Goal: Information Seeking & Learning: Learn about a topic

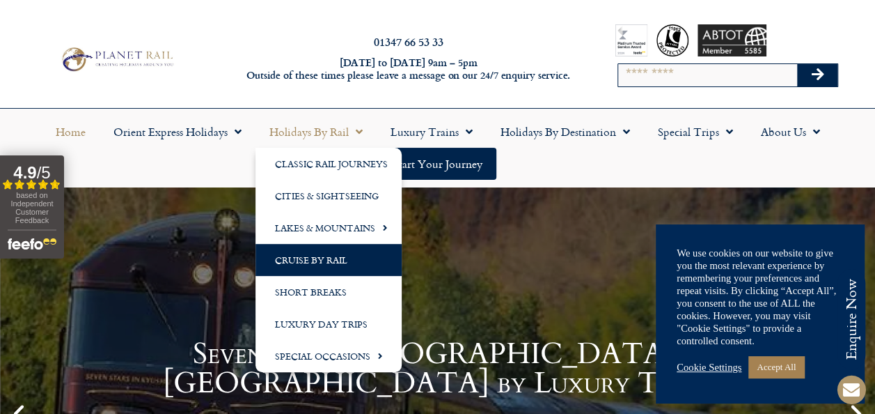
click at [327, 255] on link "Cruise by Rail" at bounding box center [329, 260] width 146 height 32
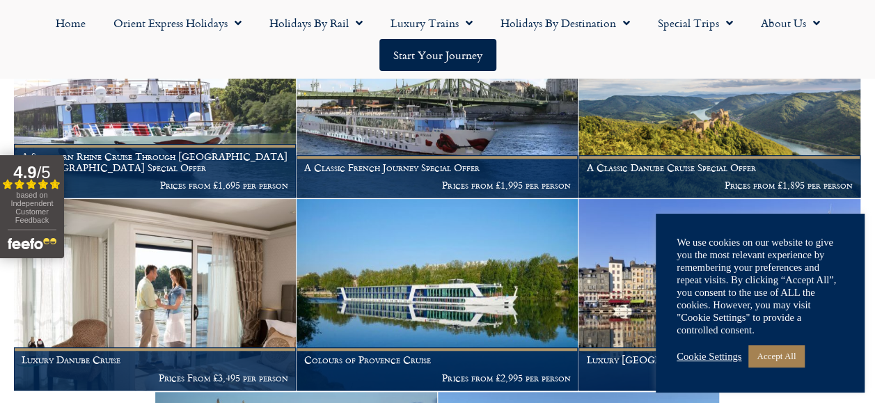
scroll to position [431, 0]
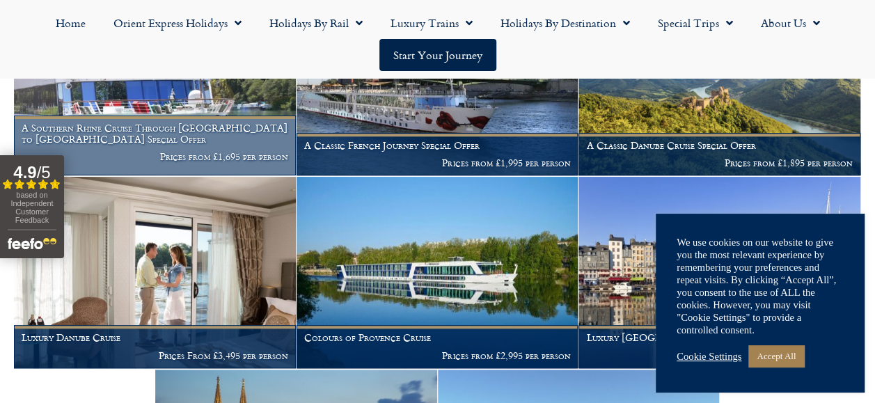
click at [168, 135] on h1 "A Southern Rhine Cruise Through Germany to Switzerland Special Offer" at bounding box center [155, 134] width 267 height 22
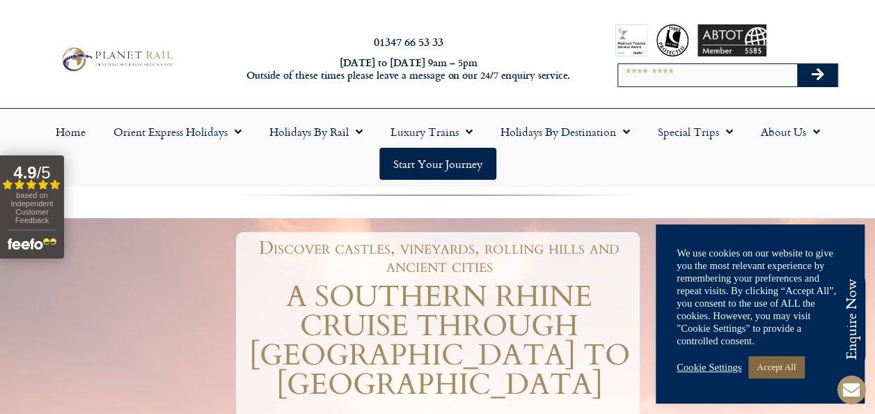
click at [769, 366] on link "Accept All" at bounding box center [776, 367] width 56 height 22
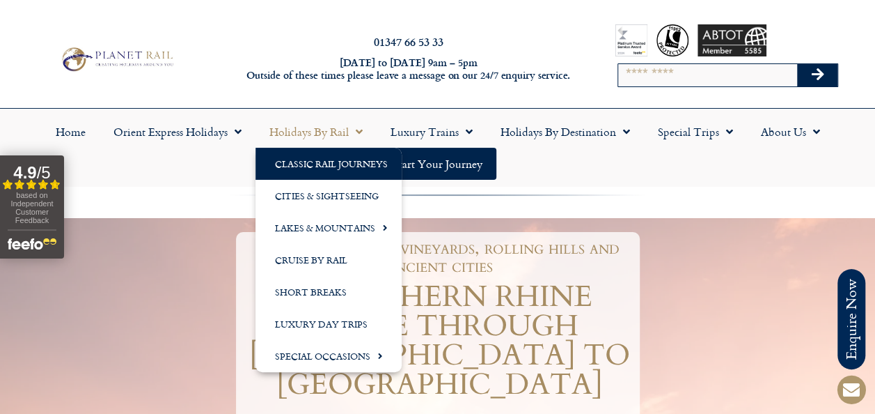
click at [345, 158] on link "Classic Rail Journeys" at bounding box center [329, 164] width 146 height 32
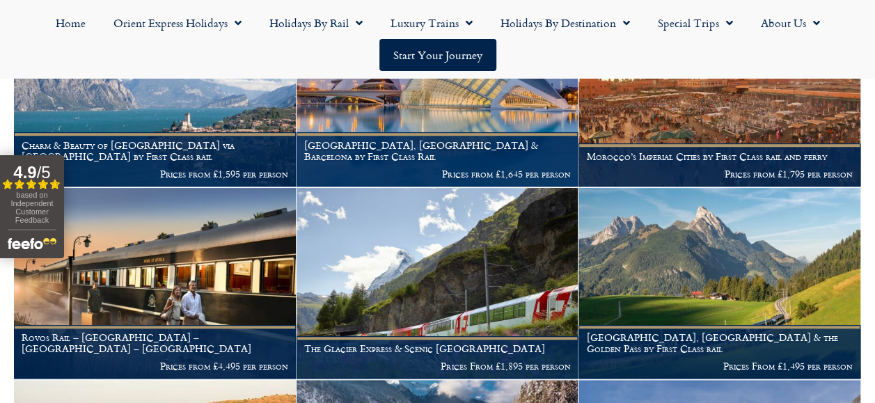
scroll to position [358, 0]
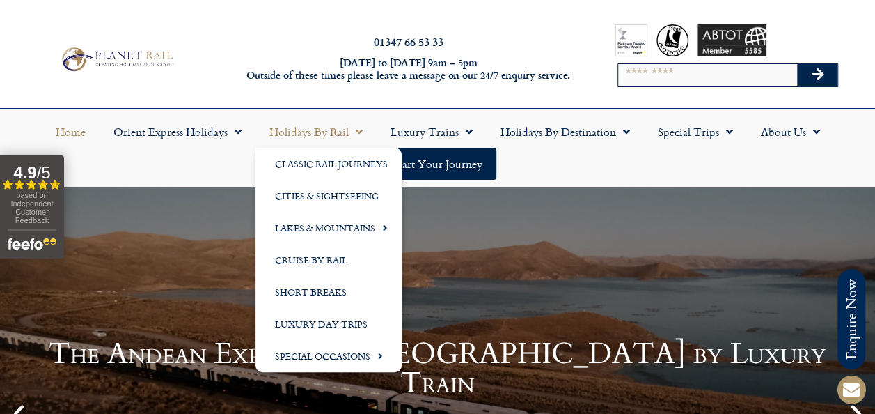
click at [356, 134] on span "Menu" at bounding box center [356, 131] width 14 height 25
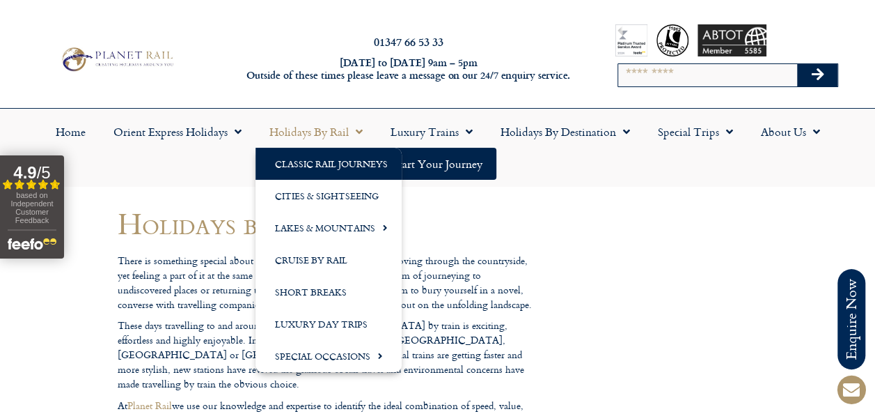
click at [350, 160] on link "Classic Rail Journeys" at bounding box center [329, 164] width 146 height 32
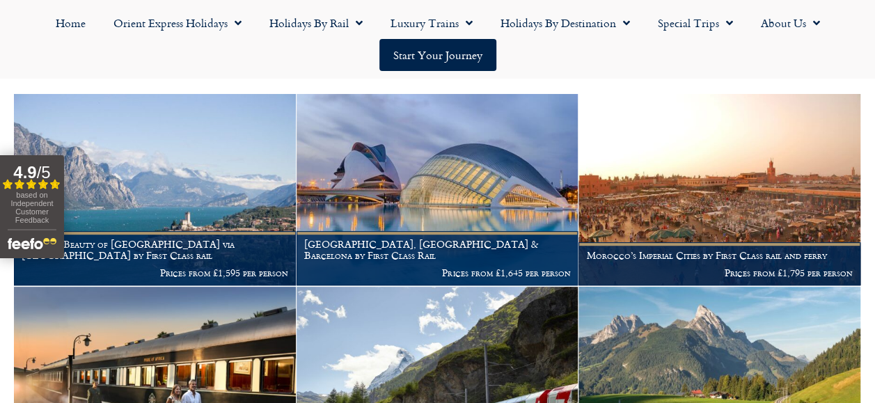
scroll to position [243, 0]
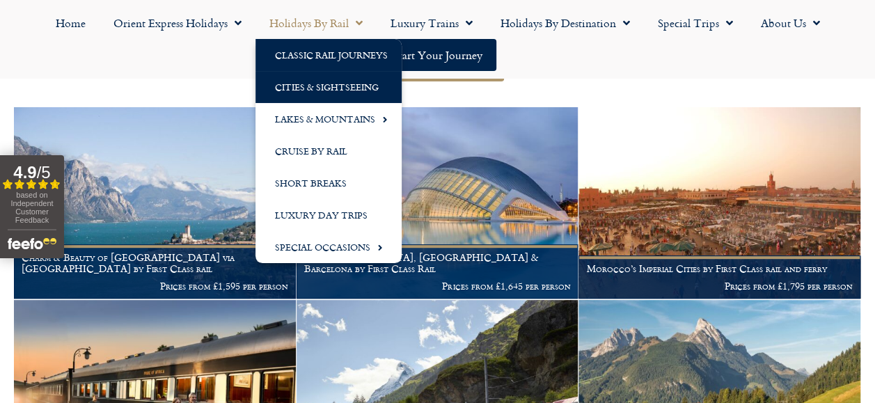
click at [356, 84] on link "Cities & Sightseeing" at bounding box center [329, 87] width 146 height 32
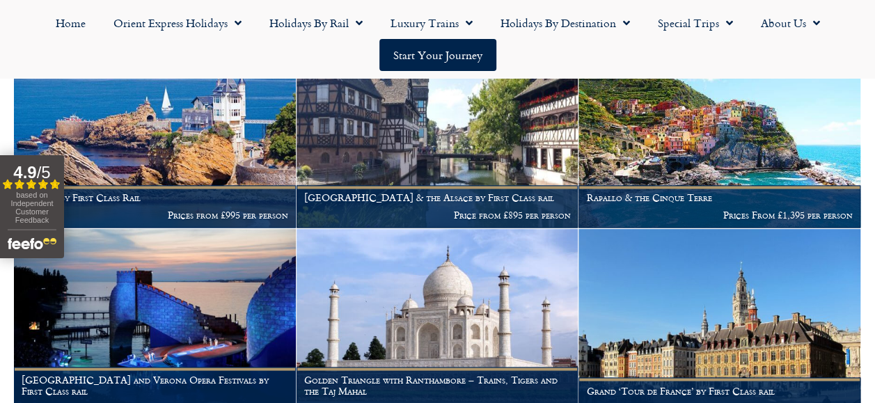
scroll to position [3707, 0]
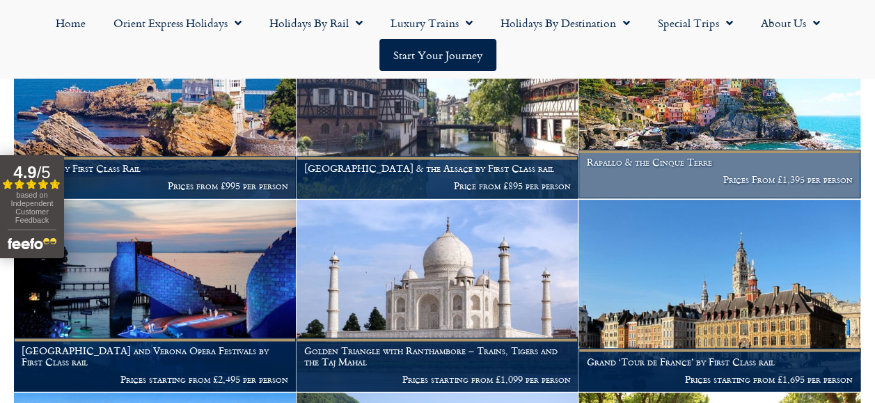
click at [697, 162] on img at bounding box center [720, 103] width 282 height 191
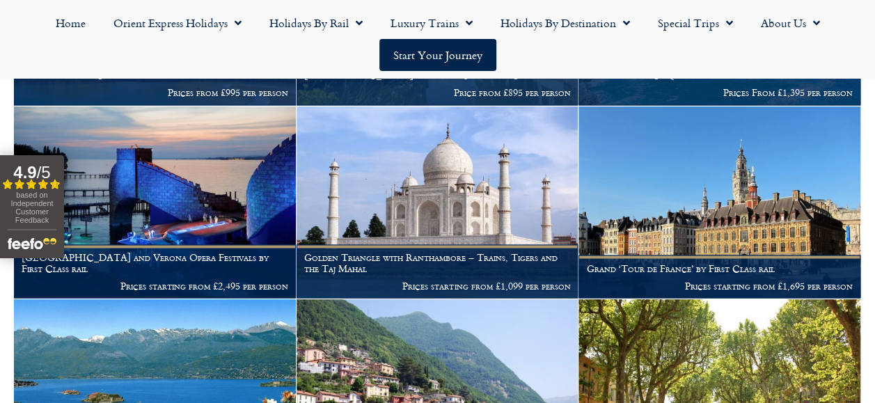
scroll to position [3765, 0]
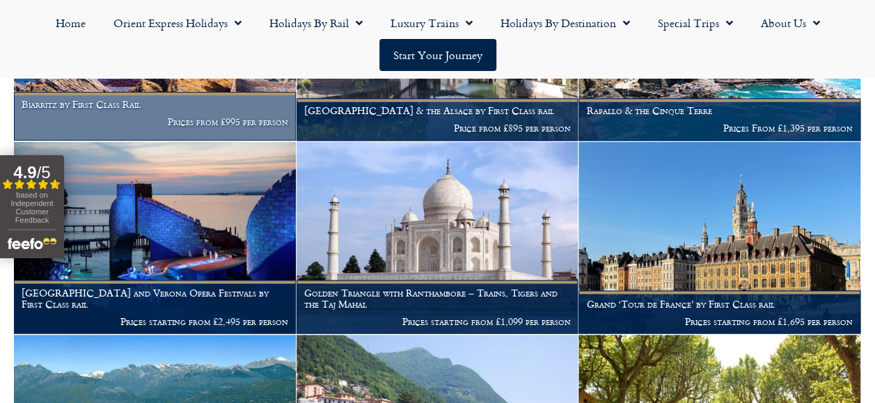
click at [136, 123] on figcaption "Biarritz by First Class Rail Prices from £995 per person" at bounding box center [155, 116] width 282 height 49
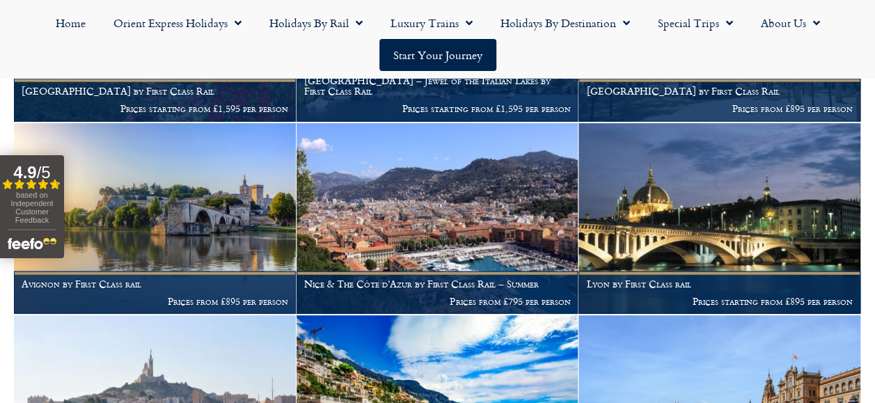
scroll to position [4242, 0]
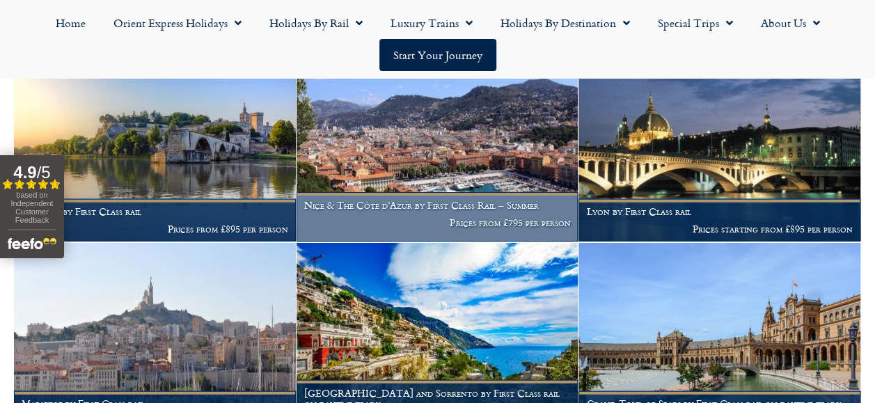
click at [414, 202] on img at bounding box center [438, 146] width 282 height 191
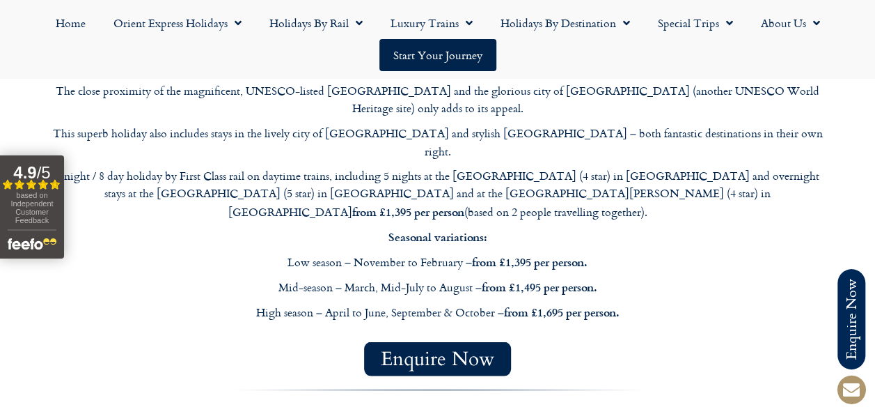
scroll to position [1186, 0]
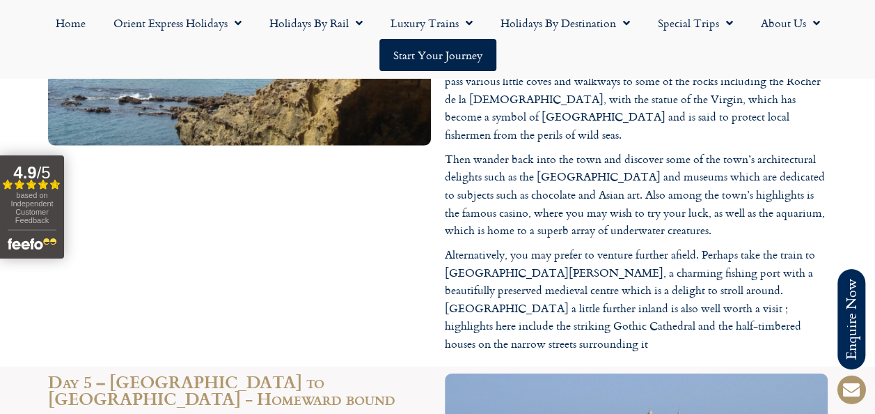
scroll to position [2010, 0]
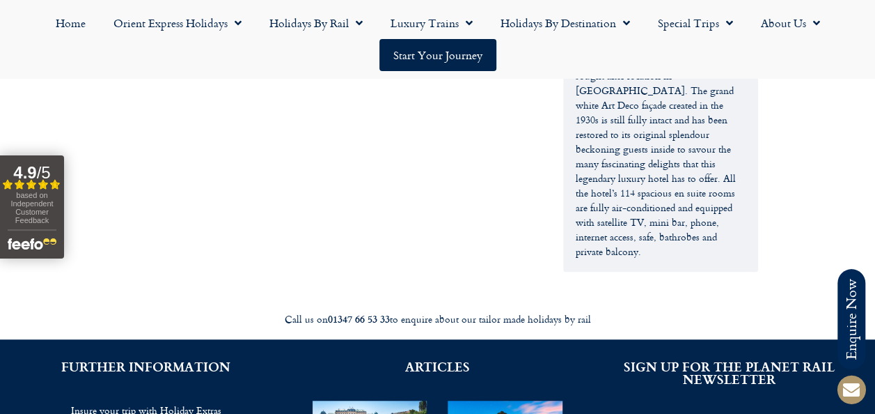
scroll to position [2976, 0]
